Goal: Task Accomplishment & Management: Manage account settings

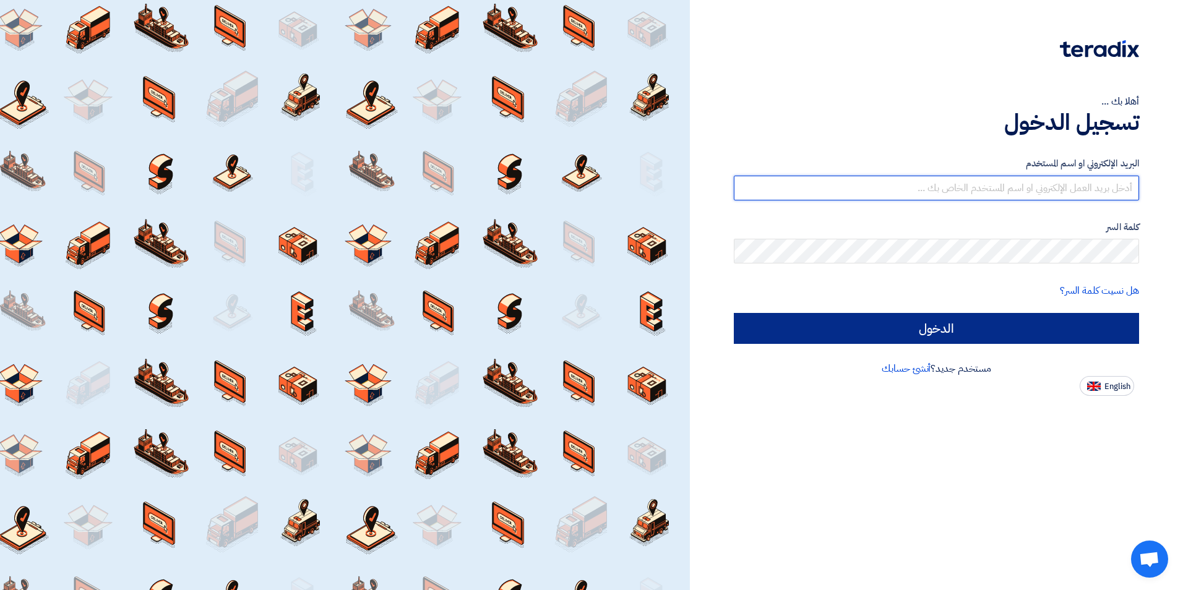
type input "[EMAIL_ADDRESS][DOMAIN_NAME]"
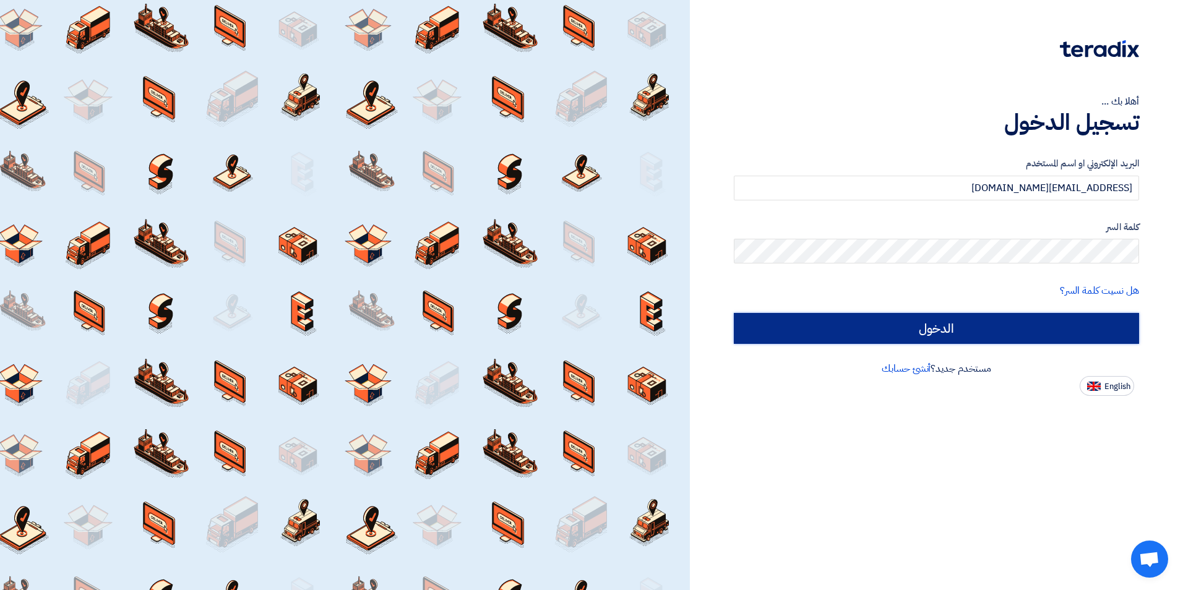
click at [971, 328] on input "الدخول" at bounding box center [936, 328] width 405 height 31
type input "Sign in"
